Goal: Transaction & Acquisition: Purchase product/service

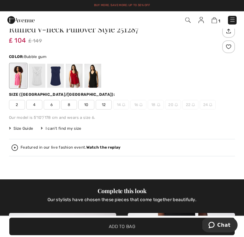
scroll to position [220, 0]
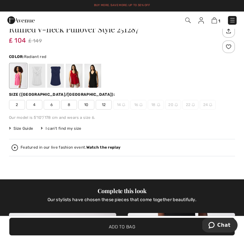
click at [73, 73] on div at bounding box center [74, 76] width 17 height 24
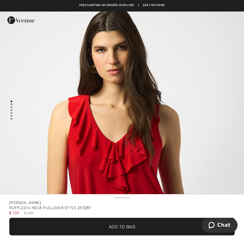
scroll to position [0, 0]
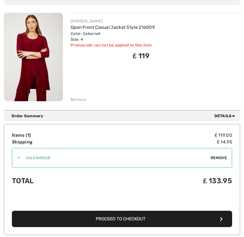
scroll to position [73, 0]
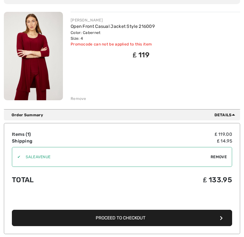
click at [185, 217] on button "Proceed to Checkout" at bounding box center [122, 218] width 220 height 16
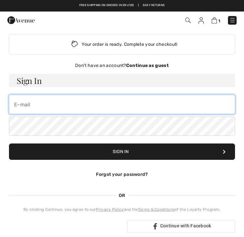
click at [46, 108] on input "email" at bounding box center [122, 104] width 226 height 19
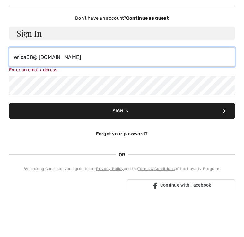
click at [73, 95] on input "erica58@ tiscali.co.uk" at bounding box center [122, 104] width 226 height 19
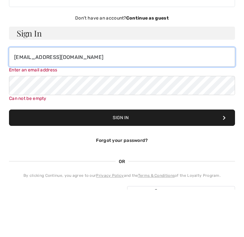
type input "erica58@tiscali.co.uk"
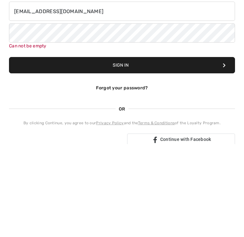
click at [121, 150] on button "Sign In" at bounding box center [122, 158] width 226 height 16
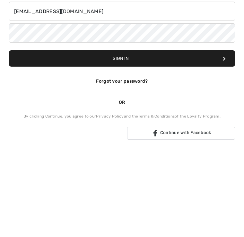
scroll to position [93, 0]
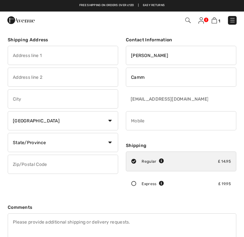
click at [202, 21] on img at bounding box center [200, 20] width 5 height 6
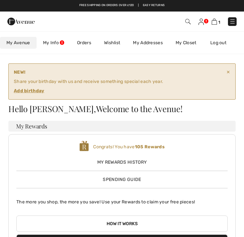
click at [212, 25] on img at bounding box center [213, 22] width 5 height 6
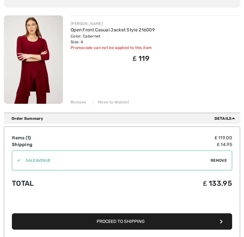
scroll to position [70, 0]
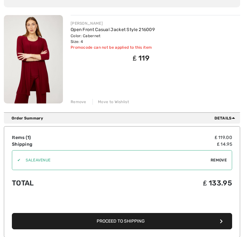
click at [129, 229] on button "Proceed to Shipping" at bounding box center [122, 222] width 220 height 16
click at [128, 214] on button "Proceed to Shipping" at bounding box center [122, 222] width 220 height 16
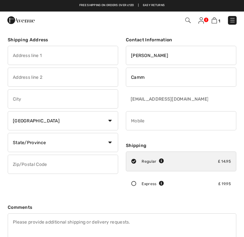
click at [29, 53] on input "text" at bounding box center [63, 55] width 110 height 19
type input "2 Les [PERSON_NAME]"
click at [24, 81] on input "text" at bounding box center [63, 77] width 110 height 19
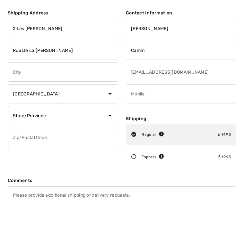
type input "Rue De La Blanche Pierr"
click at [19, 89] on input "text" at bounding box center [63, 98] width 110 height 19
type input "St Lawrence"
click at [103, 111] on select "Country Canada United States Afghanistan Aland Islands Albania Algeria American…" at bounding box center [63, 120] width 110 height 19
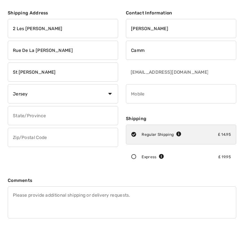
click at [27, 120] on input "text" at bounding box center [63, 115] width 110 height 19
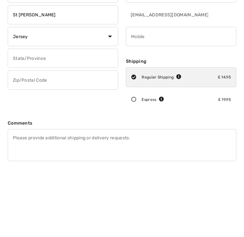
click at [23, 128] on input "text" at bounding box center [63, 137] width 110 height 19
click at [25, 106] on input "text" at bounding box center [63, 115] width 110 height 19
click at [22, 85] on select "Country Canada United States Afghanistan Aland Islands Albania Algeria American…" at bounding box center [63, 94] width 110 height 19
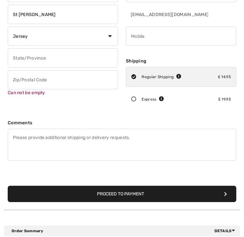
click at [110, 39] on select "Country Canada United States Afghanistan Aland Islands Albania Algeria American…" at bounding box center [63, 36] width 110 height 19
select select "GB"
click at [29, 59] on input "text" at bounding box center [63, 57] width 110 height 19
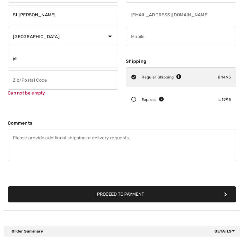
type input "j"
type input "Jersey"
click at [20, 83] on input "text" at bounding box center [63, 80] width 110 height 19
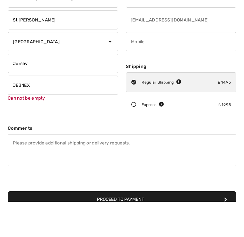
scroll to position [0, 0]
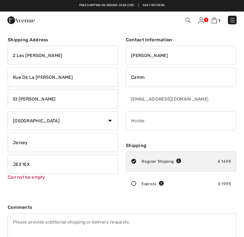
click at [66, 77] on input "Rue De La Blanche Pierr" at bounding box center [63, 77] width 110 height 19
type input "JE3 1EX"
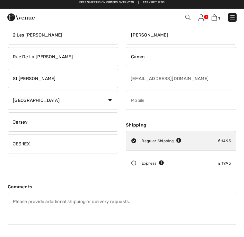
scroll to position [16, 0]
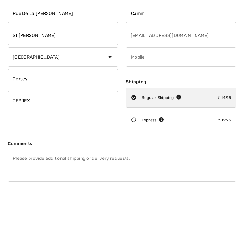
type input "Rue De La Blanche Pierre"
click at [137, 95] on input "phone" at bounding box center [181, 104] width 110 height 19
type input "07700720148"
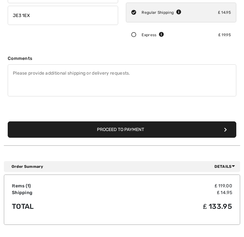
scroll to position [149, 0]
click at [194, 131] on button "Proceed to Payment" at bounding box center [122, 130] width 228 height 16
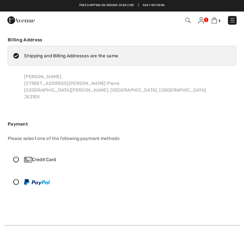
click at [17, 159] on icon at bounding box center [16, 160] width 16 height 6
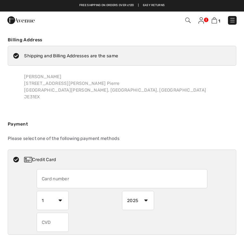
click at [52, 184] on input "text" at bounding box center [122, 178] width 171 height 19
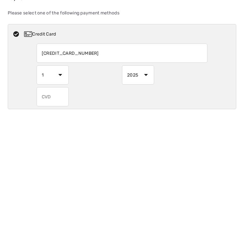
type input "5522139706021205"
click at [54, 191] on select "1 2 3 4 5 6 7 8 9 10 11 12" at bounding box center [53, 200] width 32 height 19
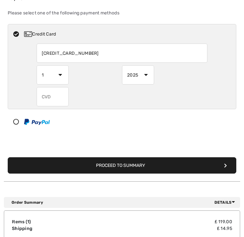
select select "4"
click at [140, 76] on select "2025 2026 2027 2028 2029 2030 2031 2032 2033 2034 2035" at bounding box center [138, 74] width 32 height 19
select select "2028"
click at [47, 99] on input "text" at bounding box center [53, 96] width 32 height 19
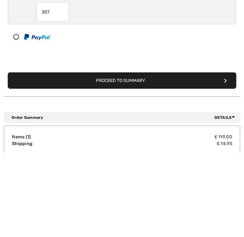
type input "307"
click at [116, 157] on button "Proceed to Summary" at bounding box center [122, 165] width 228 height 16
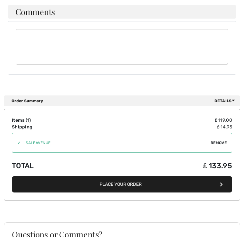
scroll to position [399, 0]
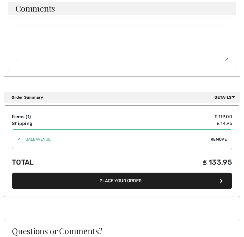
click at [148, 175] on button "Place Your Order" at bounding box center [122, 181] width 220 height 16
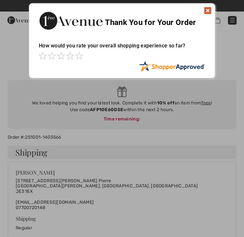
click at [206, 12] on img at bounding box center [208, 11] width 8 height 8
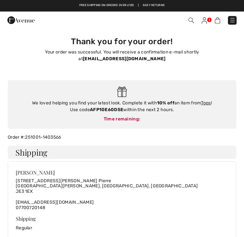
click at [202, 19] on img at bounding box center [203, 20] width 5 height 6
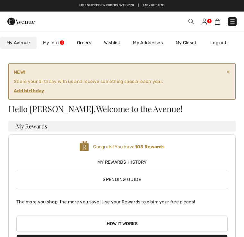
click at [191, 20] on img at bounding box center [190, 21] width 5 height 5
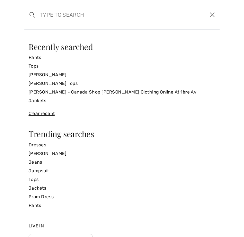
click at [53, 18] on input "search" at bounding box center [101, 14] width 133 height 19
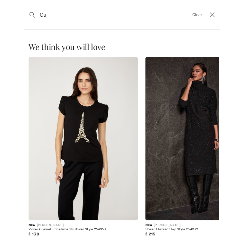
type input "C"
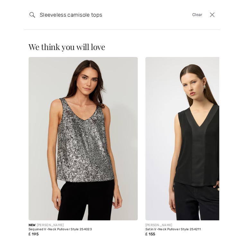
click at [163, 13] on input "Sleeveless camisole tops" at bounding box center [101, 14] width 133 height 19
type input "Sleeveless camisole tops"
click at [126, 40] on div "We think you will love New JOSEPH RIBKOFF Chic V-Neck Long-Sleeve Style 254135 …" at bounding box center [122, 134] width 244 height 208
click at [212, 14] on button "Close" at bounding box center [212, 15] width 9 height 10
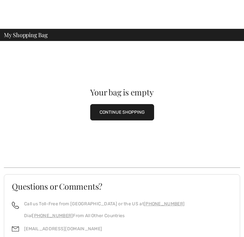
scroll to position [54, 0]
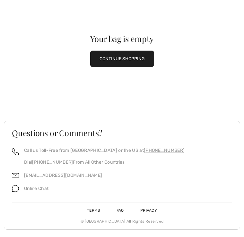
click at [122, 57] on button "CONTINUE SHOPPING" at bounding box center [122, 59] width 64 height 16
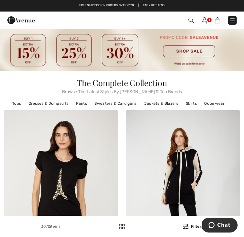
click at [192, 18] on img at bounding box center [190, 20] width 5 height 5
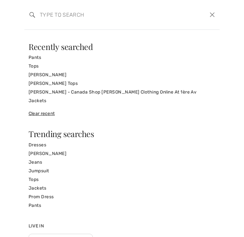
click at [47, 19] on input "search" at bounding box center [101, 14] width 133 height 19
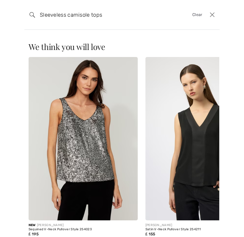
type input "Sleeveless camisole tops"
click at [33, 16] on img at bounding box center [32, 14] width 5 height 5
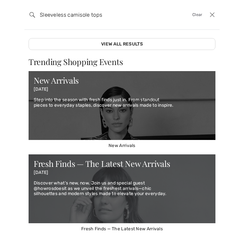
click at [193, 14] on span "Clear" at bounding box center [197, 15] width 10 height 6
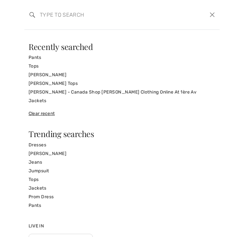
click at [47, 23] on input "search" at bounding box center [101, 14] width 133 height 19
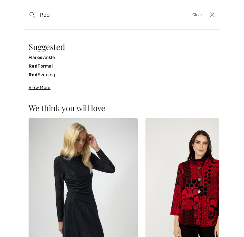
type input "Red"
click at [45, 88] on div "View More" at bounding box center [122, 87] width 187 height 7
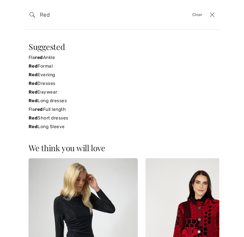
click at [29, 129] on strong "Red" at bounding box center [33, 126] width 9 height 5
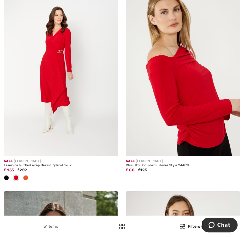
scroll to position [2000, 0]
click at [64, 96] on img at bounding box center [61, 70] width 114 height 171
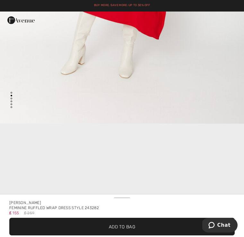
click at [213, 26] on div "Checkout" at bounding box center [122, 20] width 244 height 17
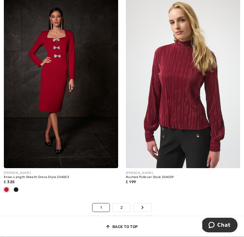
scroll to position [3687, 0]
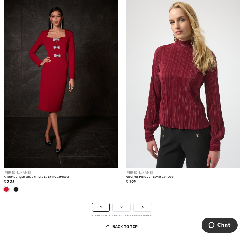
click at [125, 203] on link "2" at bounding box center [122, 207] width 18 height 8
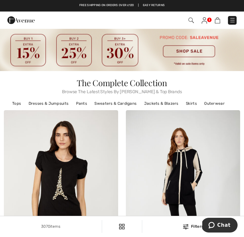
click at [193, 20] on img at bounding box center [190, 20] width 5 height 5
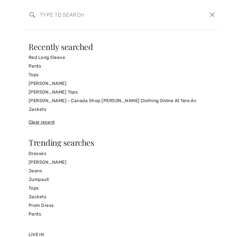
click at [41, 17] on input "search" at bounding box center [101, 14] width 133 height 19
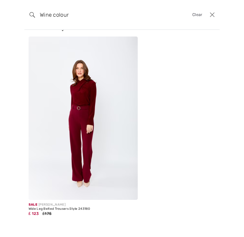
click at [214, 17] on button "Close" at bounding box center [212, 15] width 9 height 10
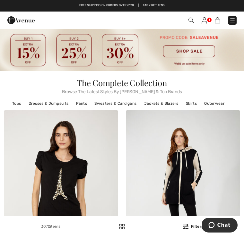
click at [191, 20] on img at bounding box center [190, 20] width 5 height 5
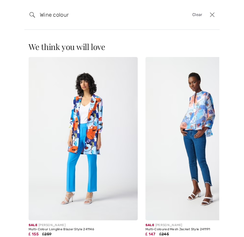
click at [75, 12] on input "Wine colour" at bounding box center [101, 14] width 133 height 19
type input "Wine colour tops"
click at [141, 20] on input "Wine colour tops" at bounding box center [101, 14] width 133 height 19
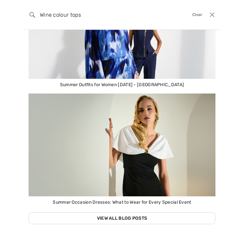
scroll to position [510, 0]
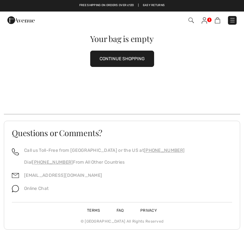
click at [126, 58] on button "CONTINUE SHOPPING" at bounding box center [122, 59] width 64 height 16
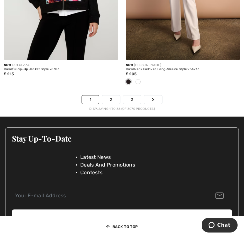
scroll to position [3758, 0]
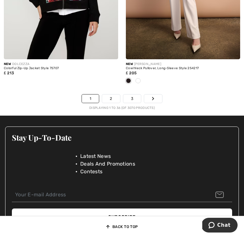
click at [105, 95] on link "2" at bounding box center [111, 99] width 18 height 8
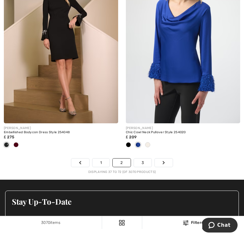
scroll to position [3710, 0]
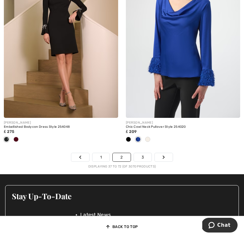
click at [145, 154] on link "3" at bounding box center [143, 157] width 18 height 8
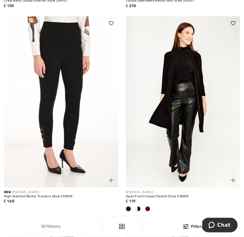
scroll to position [1793, 0]
click at [187, 101] on img at bounding box center [183, 101] width 114 height 171
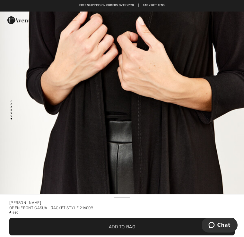
scroll to position [2415, 0]
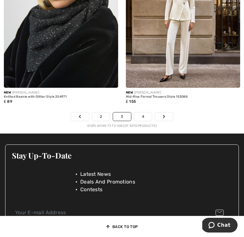
scroll to position [3744, 0]
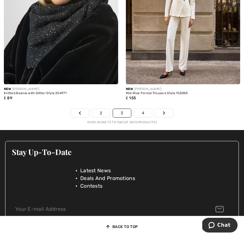
click at [141, 109] on link "4" at bounding box center [143, 113] width 18 height 8
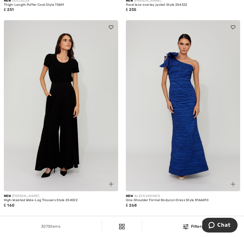
scroll to position [2388, 0]
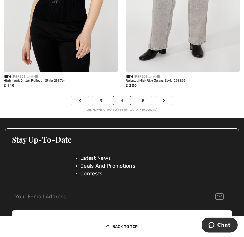
scroll to position [3746, 0]
click at [140, 97] on link "5" at bounding box center [143, 101] width 18 height 8
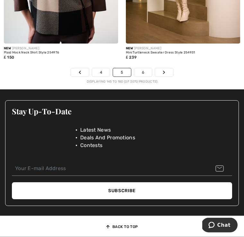
scroll to position [3775, 0]
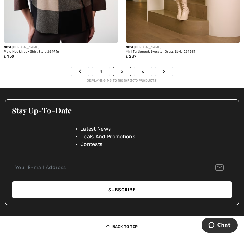
click at [143, 69] on link "6" at bounding box center [143, 71] width 18 height 8
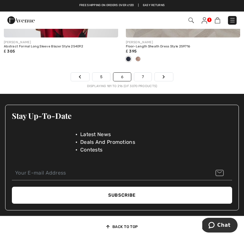
scroll to position [3782, 0]
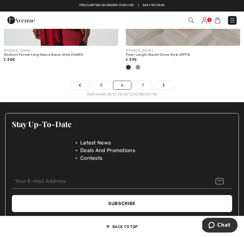
click at [149, 81] on link "7" at bounding box center [142, 85] width 17 height 8
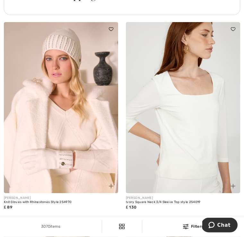
scroll to position [2613, 0]
click at [193, 132] on img at bounding box center [183, 107] width 114 height 171
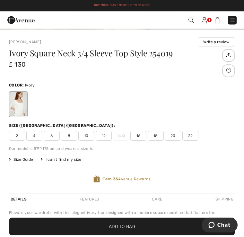
scroll to position [194, 0]
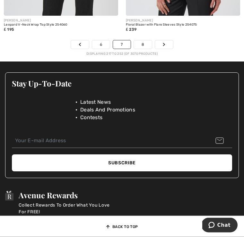
scroll to position [3781, 0]
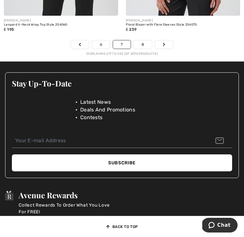
click at [141, 42] on link "8" at bounding box center [143, 44] width 18 height 8
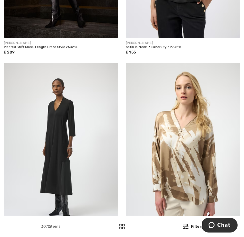
scroll to position [3542, 0]
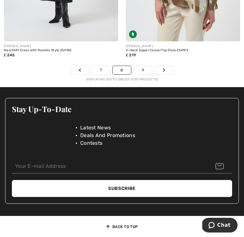
click at [139, 67] on link "9" at bounding box center [143, 70] width 18 height 8
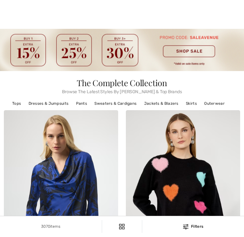
checkbox input "true"
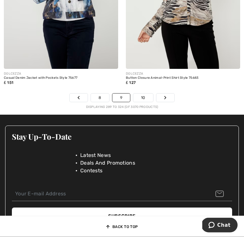
scroll to position [3664, 0]
click at [140, 94] on link "10" at bounding box center [143, 98] width 20 height 8
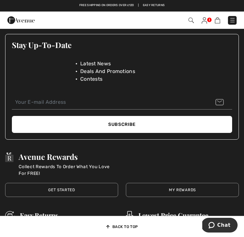
scroll to position [3788, 0]
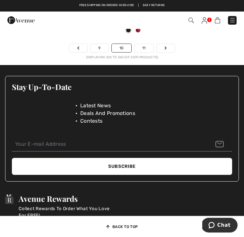
click at [141, 48] on link "11" at bounding box center [143, 48] width 19 height 8
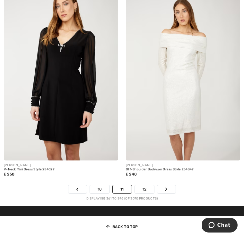
scroll to position [3678, 0]
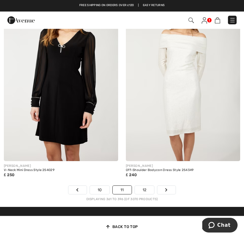
click at [142, 190] on link "12" at bounding box center [145, 190] width 20 height 8
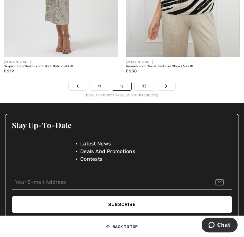
scroll to position [3760, 0]
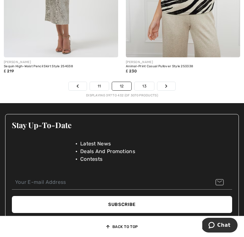
click at [144, 82] on link "13" at bounding box center [144, 86] width 20 height 8
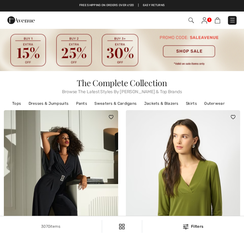
checkbox input "true"
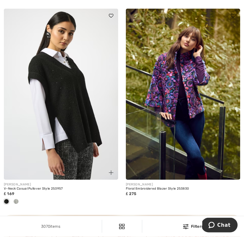
scroll to position [1113, 0]
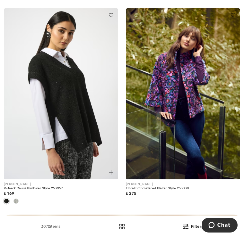
click at [61, 93] on img at bounding box center [61, 93] width 114 height 171
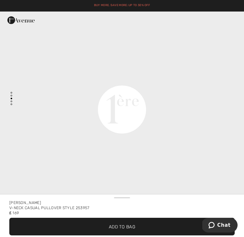
scroll to position [802, 0]
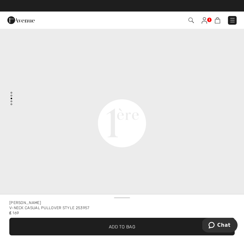
click at [115, 63] on video "Your browser does not support the video tag." at bounding box center [122, 2] width 244 height 122
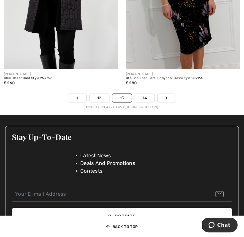
scroll to position [3738, 0]
click at [141, 94] on link "14" at bounding box center [145, 98] width 20 height 8
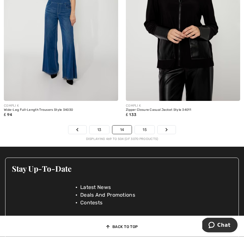
scroll to position [3760, 0]
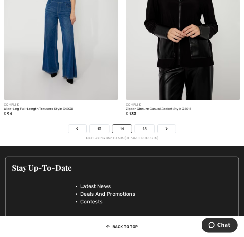
click at [143, 129] on link "15" at bounding box center [145, 129] width 20 height 8
click at [142, 125] on link "15" at bounding box center [145, 129] width 20 height 8
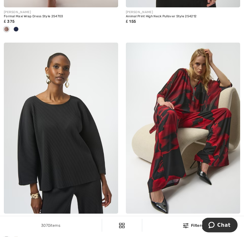
scroll to position [3674, 0]
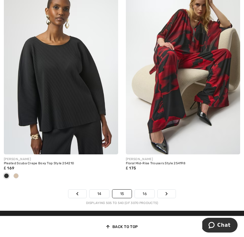
click at [151, 191] on link "16" at bounding box center [145, 194] width 20 height 8
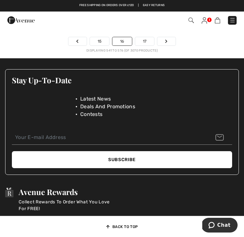
scroll to position [3788, 0]
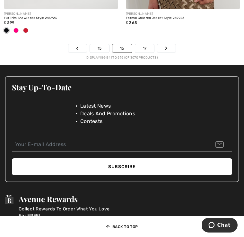
click at [141, 47] on link "17" at bounding box center [144, 48] width 19 height 8
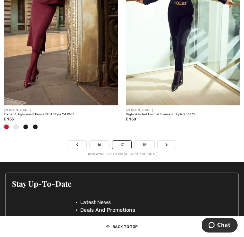
scroll to position [3705, 0]
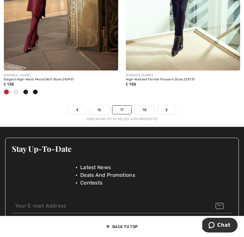
click at [139, 111] on link "18" at bounding box center [144, 110] width 20 height 8
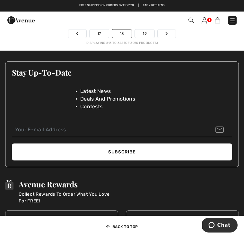
scroll to position [3835, 0]
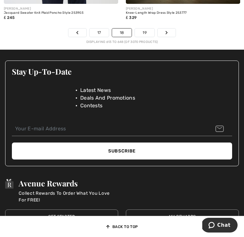
click at [145, 33] on link "19" at bounding box center [145, 33] width 20 height 8
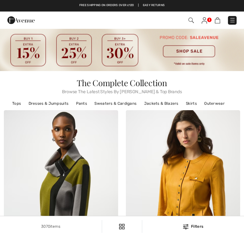
checkbox input "true"
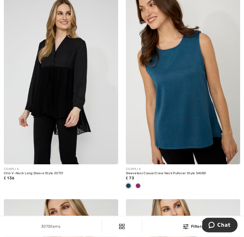
scroll to position [1816, 0]
click at [184, 85] on img at bounding box center [183, 78] width 114 height 171
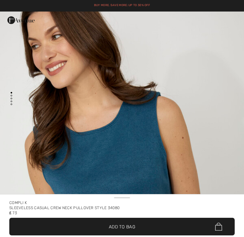
checkbox input "true"
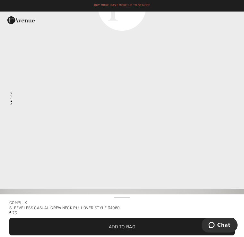
scroll to position [920, 0]
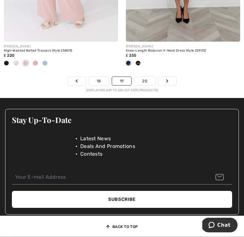
scroll to position [3776, 0]
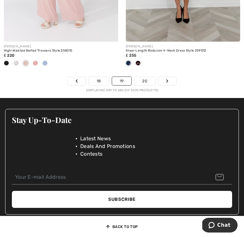
click at [146, 82] on link "20" at bounding box center [144, 81] width 21 height 8
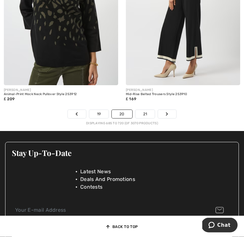
scroll to position [3701, 0]
click at [142, 112] on link "21" at bounding box center [145, 114] width 20 height 8
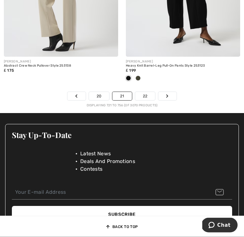
scroll to position [3782, 0]
click at [147, 98] on link "22" at bounding box center [145, 96] width 20 height 8
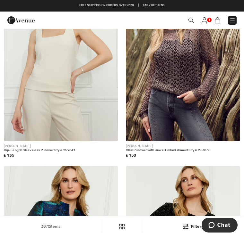
scroll to position [2066, 0]
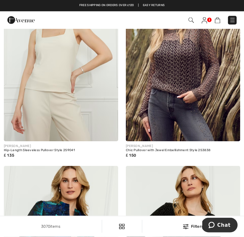
click at [106, 130] on div at bounding box center [107, 130] width 21 height 21
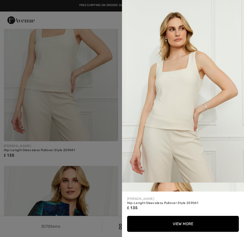
scroll to position [0, 0]
click at [211, 47] on img at bounding box center [183, 91] width 122 height 183
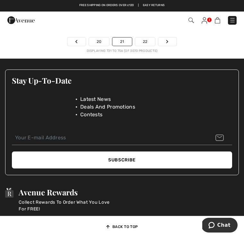
scroll to position [3838, 0]
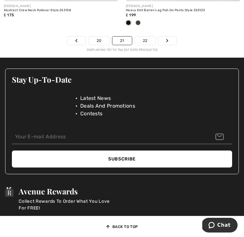
click at [146, 41] on link "22" at bounding box center [145, 41] width 20 height 8
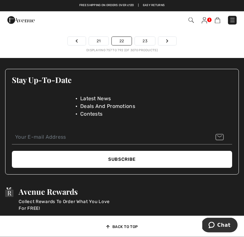
scroll to position [3822, 0]
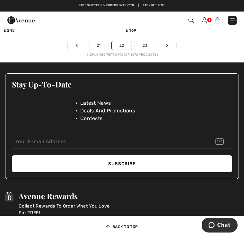
click at [141, 41] on link "23" at bounding box center [145, 45] width 20 height 8
click at [149, 41] on link "23" at bounding box center [145, 45] width 20 height 8
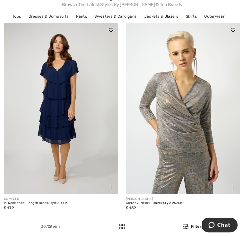
scroll to position [88, 0]
click at [30, 146] on img at bounding box center [61, 108] width 114 height 171
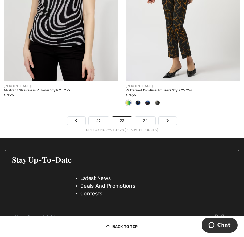
scroll to position [3699, 0]
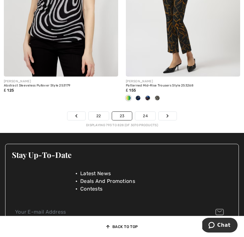
click at [141, 113] on link "24" at bounding box center [145, 116] width 20 height 8
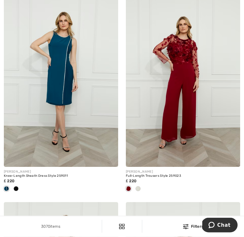
scroll to position [734, 0]
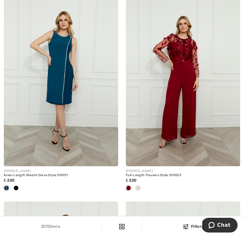
click at [174, 94] on img at bounding box center [183, 80] width 114 height 171
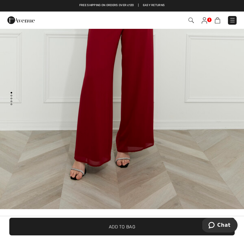
scroll to position [1678, 0]
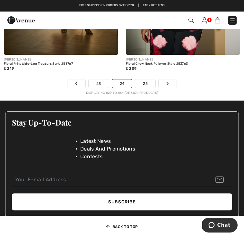
scroll to position [3771, 0]
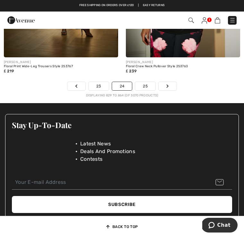
click at [142, 83] on link "25" at bounding box center [145, 86] width 20 height 8
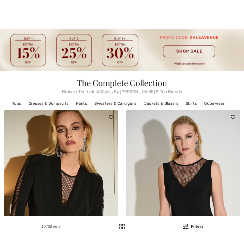
checkbox input "true"
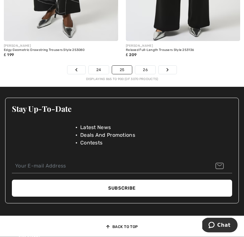
scroll to position [3713, 0]
